Goal: Information Seeking & Learning: Learn about a topic

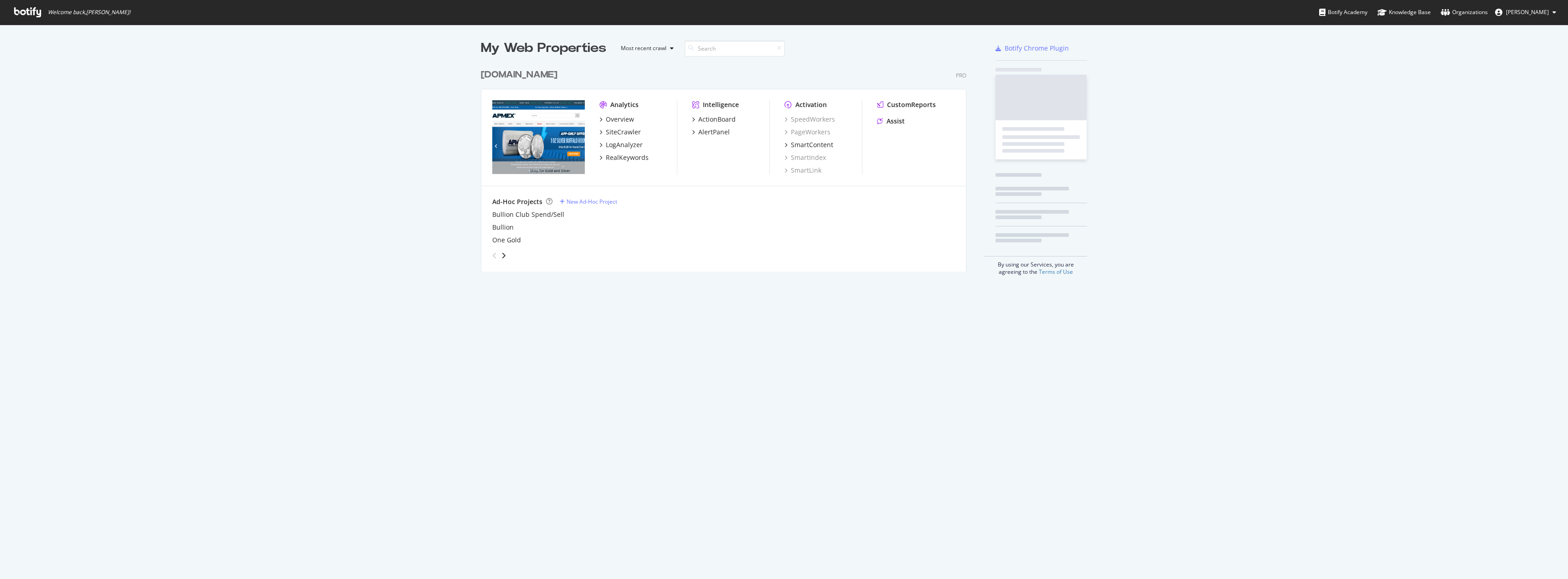
scroll to position [572, 1554]
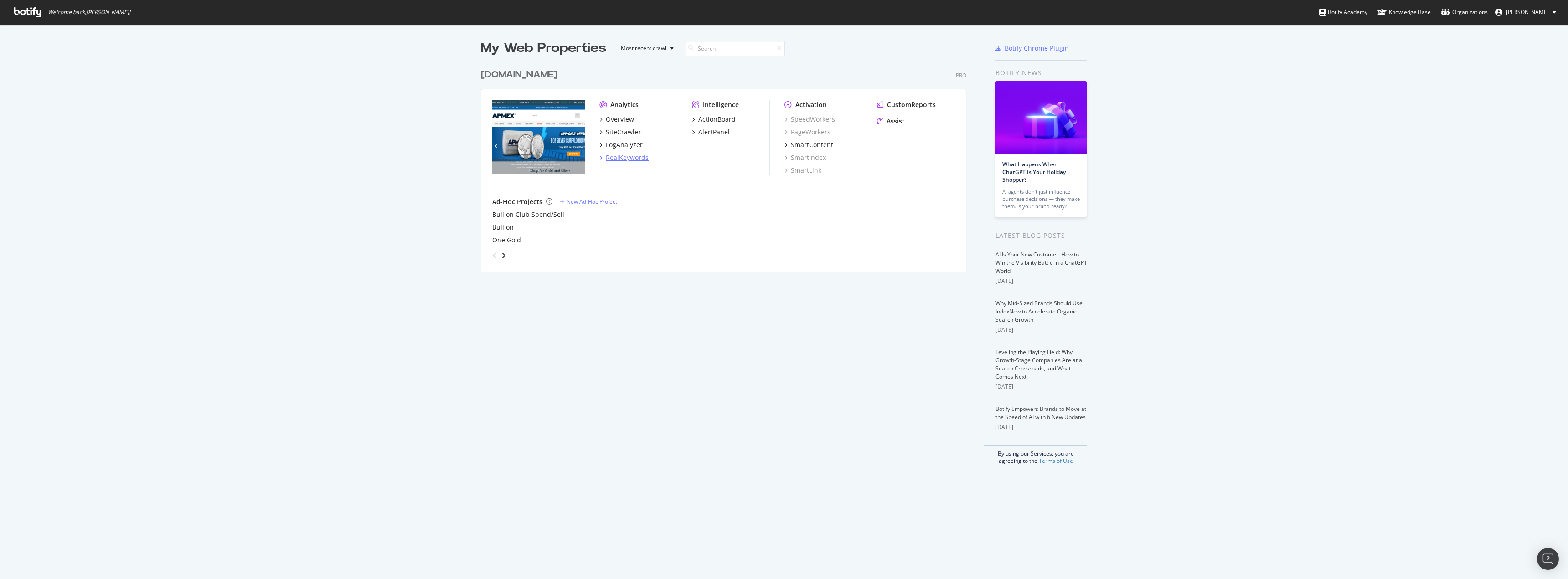
click at [616, 154] on div "RealKeywords" at bounding box center [627, 157] width 43 height 9
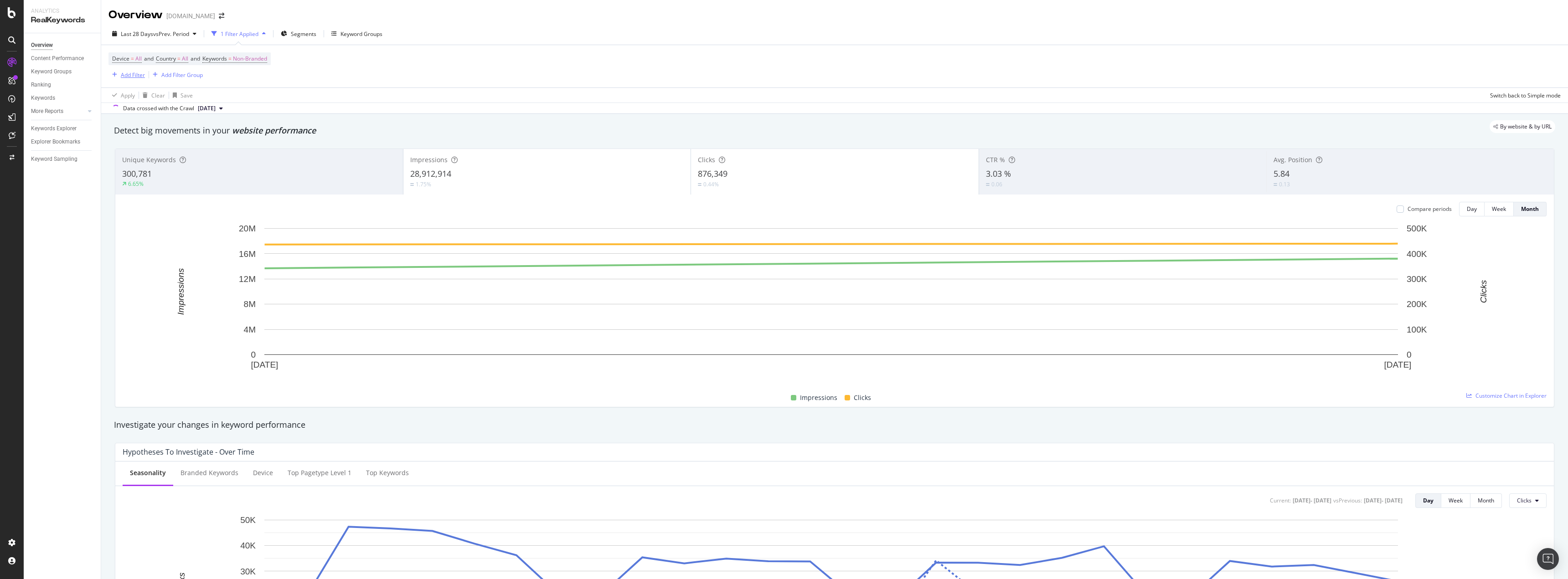
click at [115, 77] on icon "button" at bounding box center [114, 75] width 5 height 6
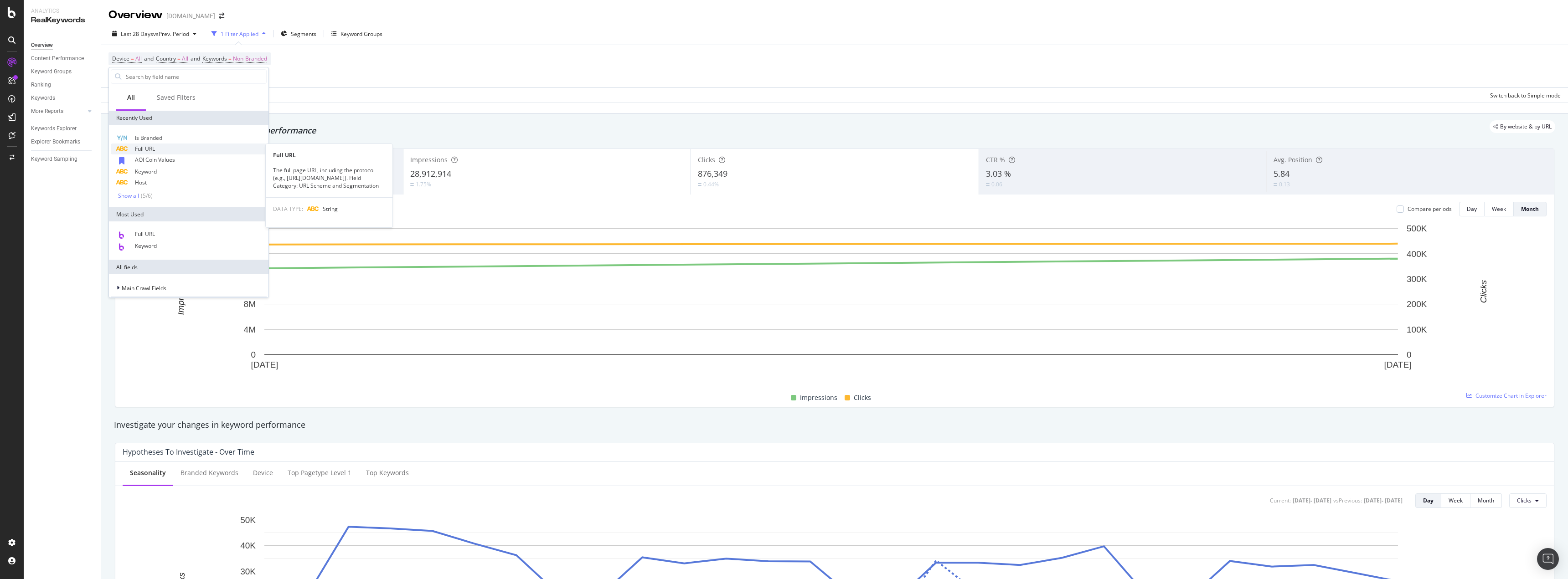
click at [139, 148] on span "Full URL" at bounding box center [145, 149] width 20 height 8
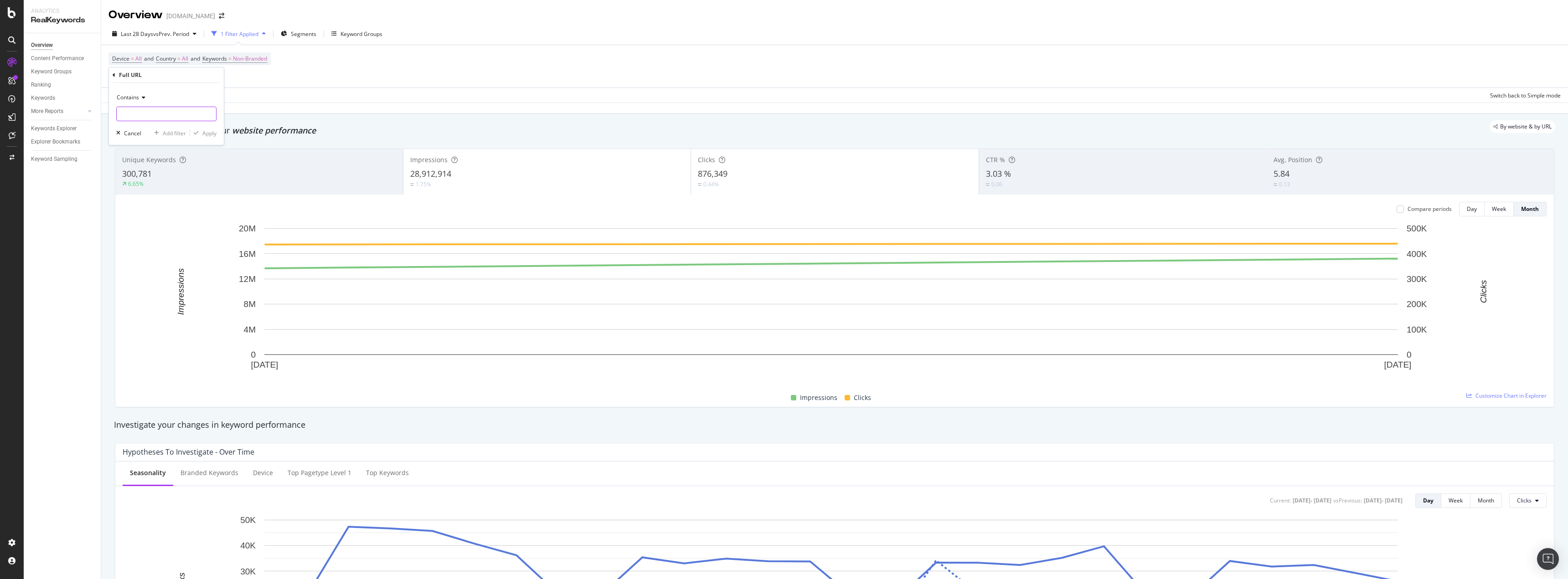
click at [148, 114] on input "text" at bounding box center [166, 113] width 99 height 14
paste input "[URL][DOMAIN_NAME]"
type input "[URL][DOMAIN_NAME]"
click at [200, 132] on div "button" at bounding box center [196, 133] width 13 height 6
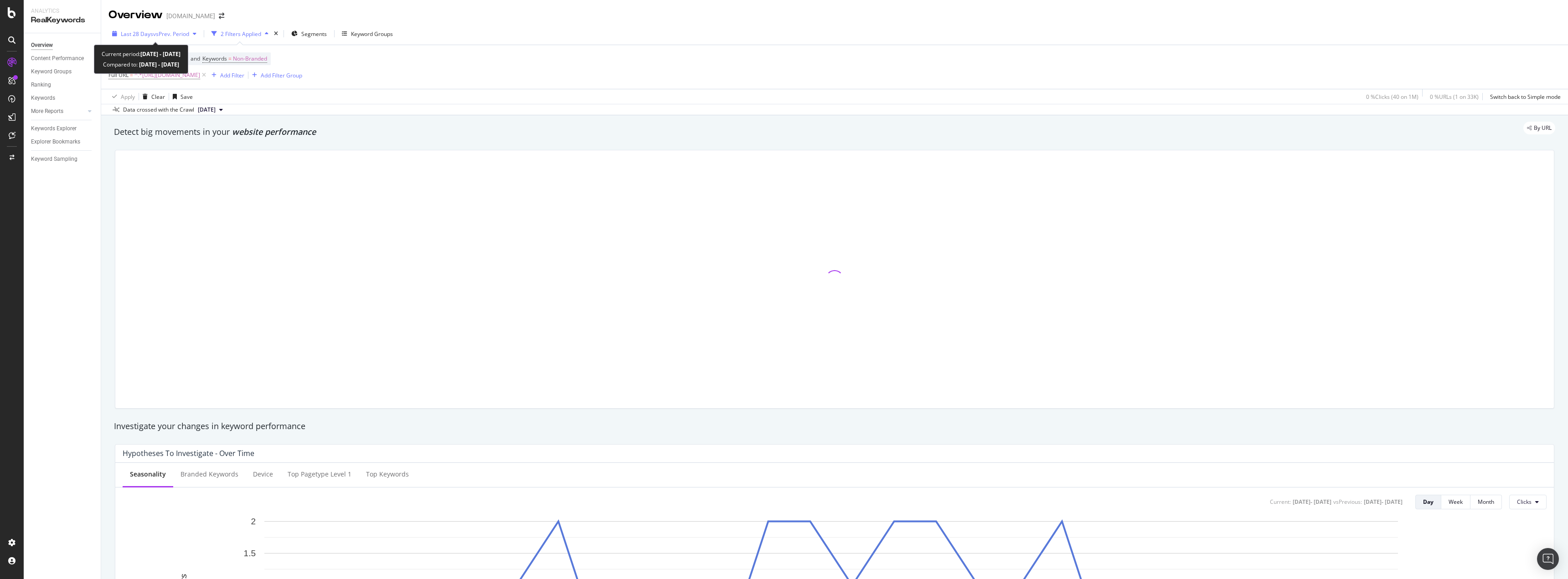
click at [179, 32] on span "vs Prev. Period" at bounding box center [170, 34] width 36 height 8
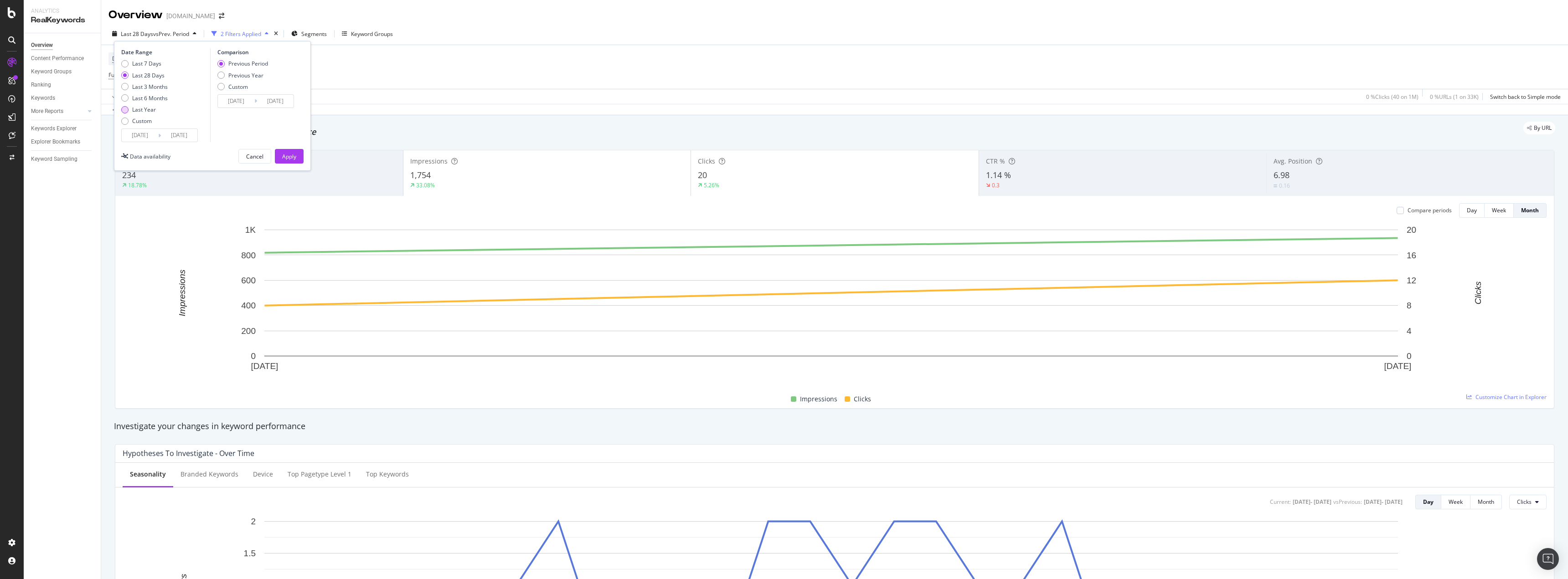
click at [145, 106] on div "Last Year" at bounding box center [144, 109] width 24 height 8
type input "[DATE]"
click at [296, 156] on button "Apply" at bounding box center [289, 155] width 29 height 14
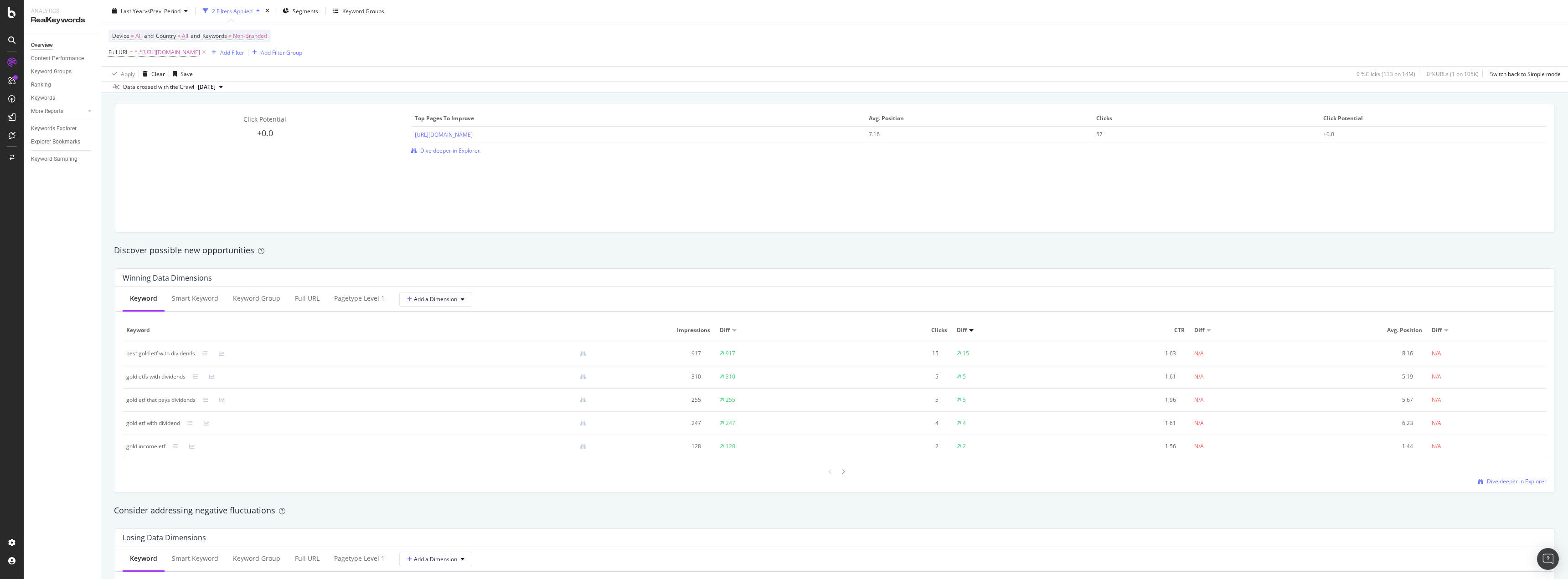
scroll to position [501, 0]
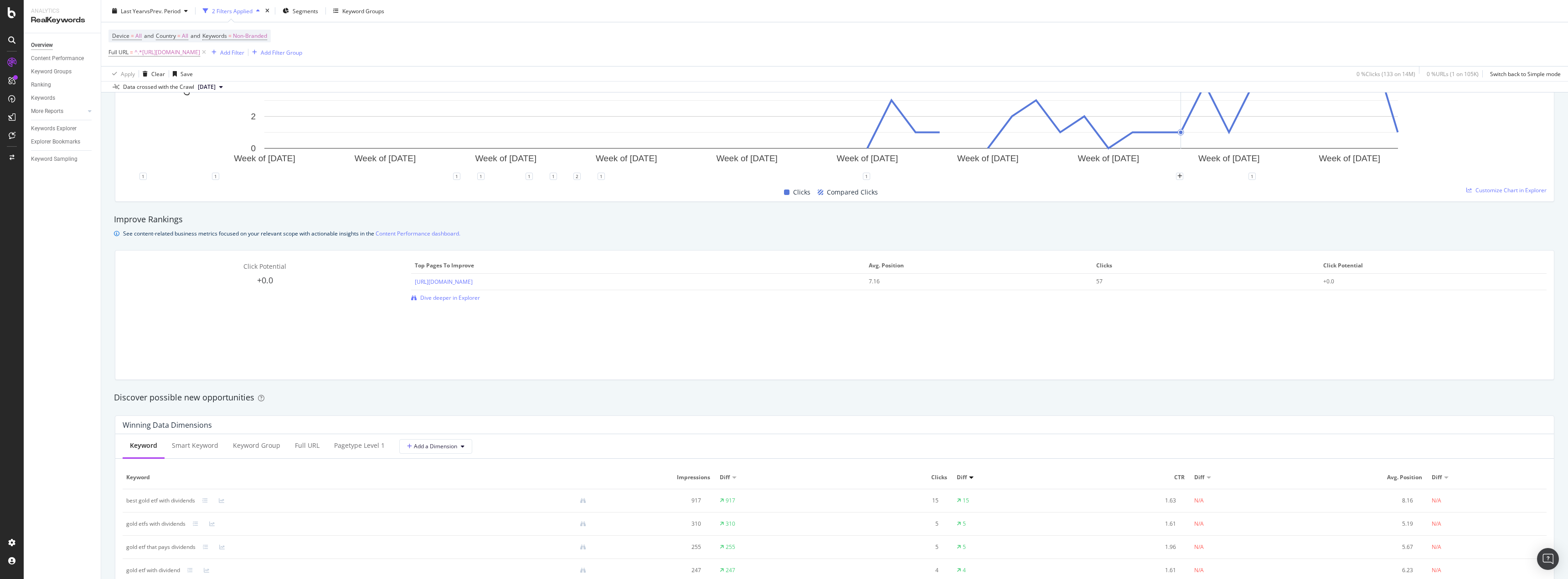
drag, startPoint x: 1137, startPoint y: 50, endPoint x: 1078, endPoint y: 51, distance: 59.0
click at [1137, 50] on div "Device = All and Country = All and Keywords = Non-Branded Full URL = ^.*[URL][D…" at bounding box center [834, 44] width 1452 height 44
